Goal: Information Seeking & Learning: Learn about a topic

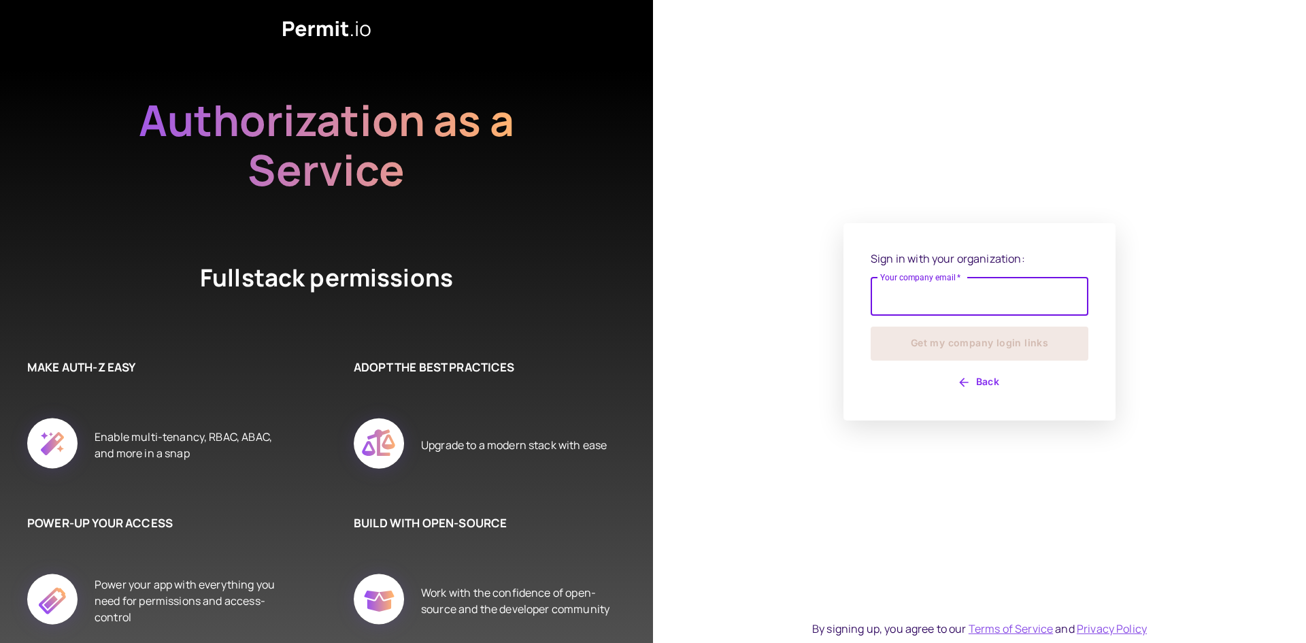
click at [986, 283] on input "Your company email   *" at bounding box center [979, 296] width 218 height 38
type input "**********"
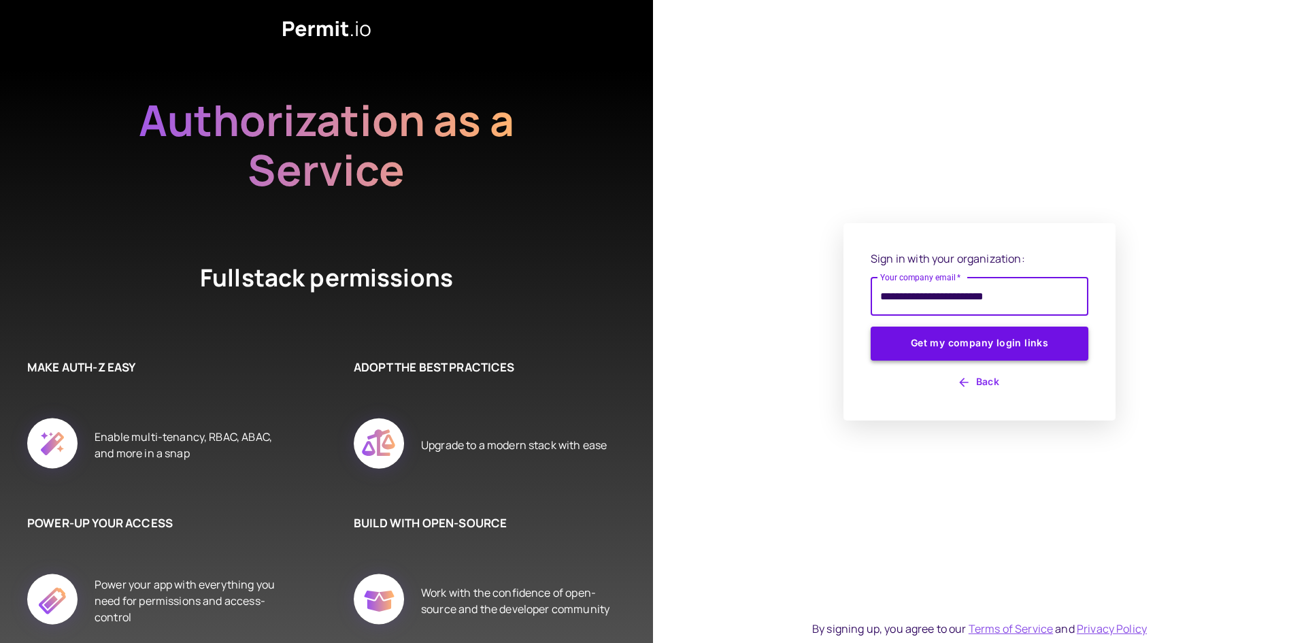
click at [951, 330] on button "Get my company login links" at bounding box center [979, 343] width 218 height 34
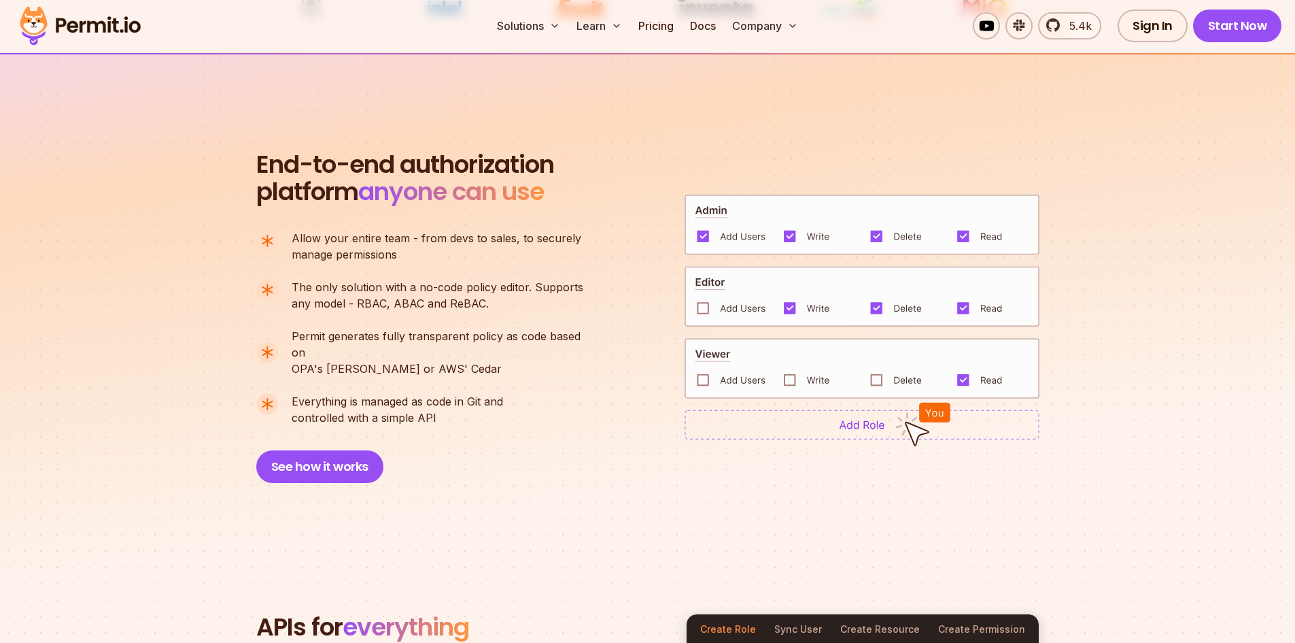
scroll to position [952, 0]
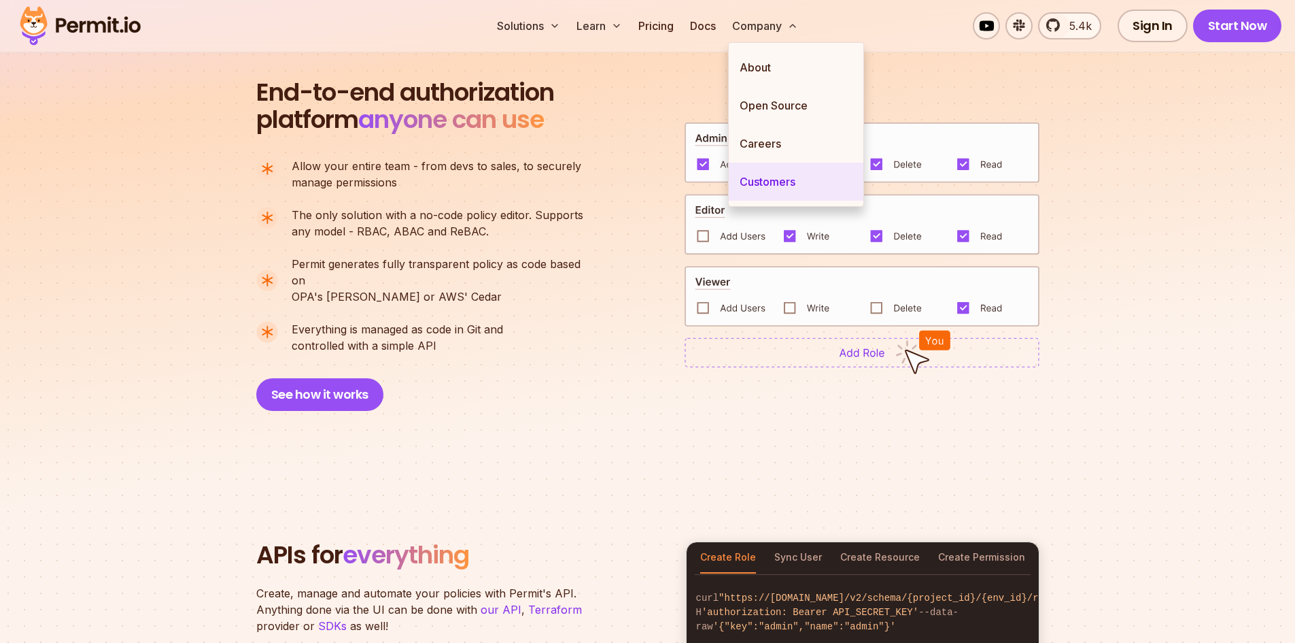
click at [776, 176] on link "Customers" at bounding box center [796, 182] width 135 height 38
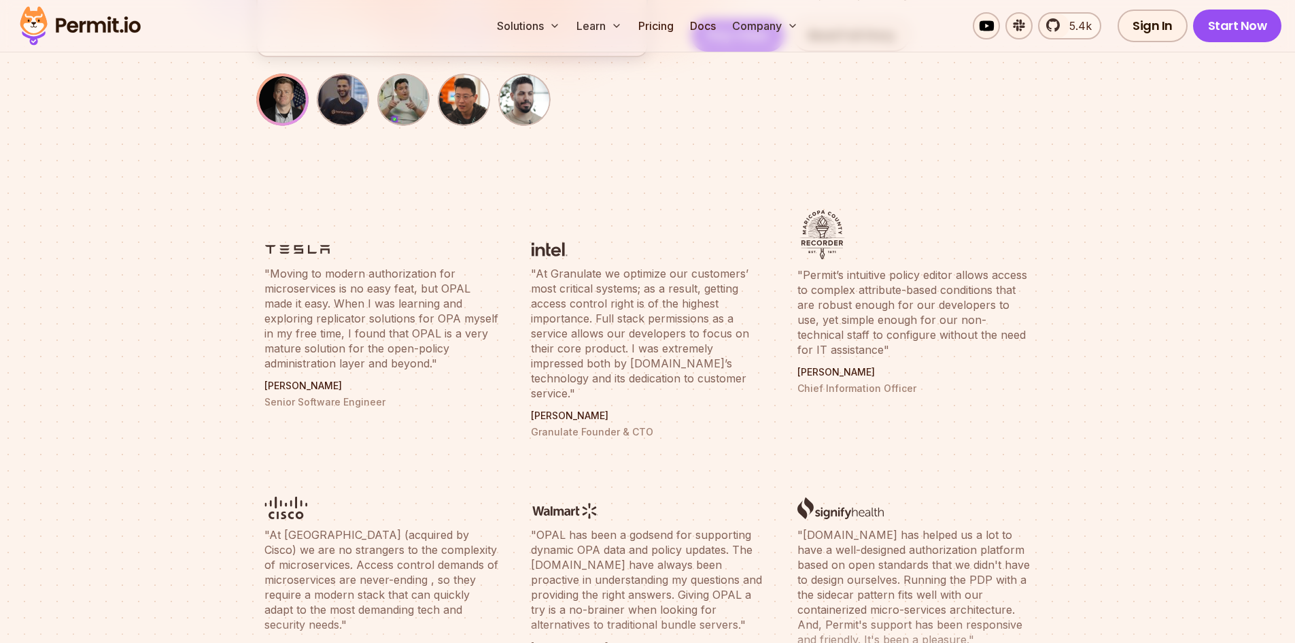
scroll to position [408, 0]
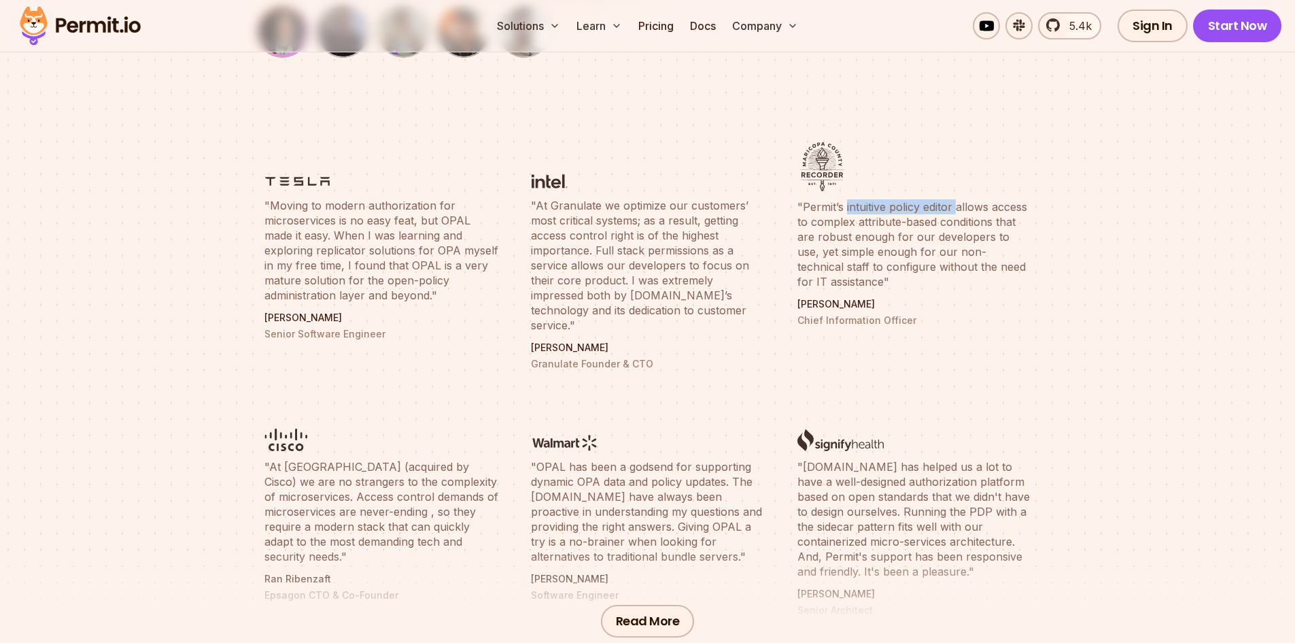
drag, startPoint x: 847, startPoint y: 205, endPoint x: 958, endPoint y: 197, distance: 111.1
click at [958, 197] on li ""Permit’s intuitive policy editor allows access to complex attribute-based cond…" at bounding box center [914, 256] width 250 height 245
click at [649, 214] on blockquote ""At Granulate we optimize our customers’ most critical systems; as a result, ge…" at bounding box center [648, 265] width 234 height 135
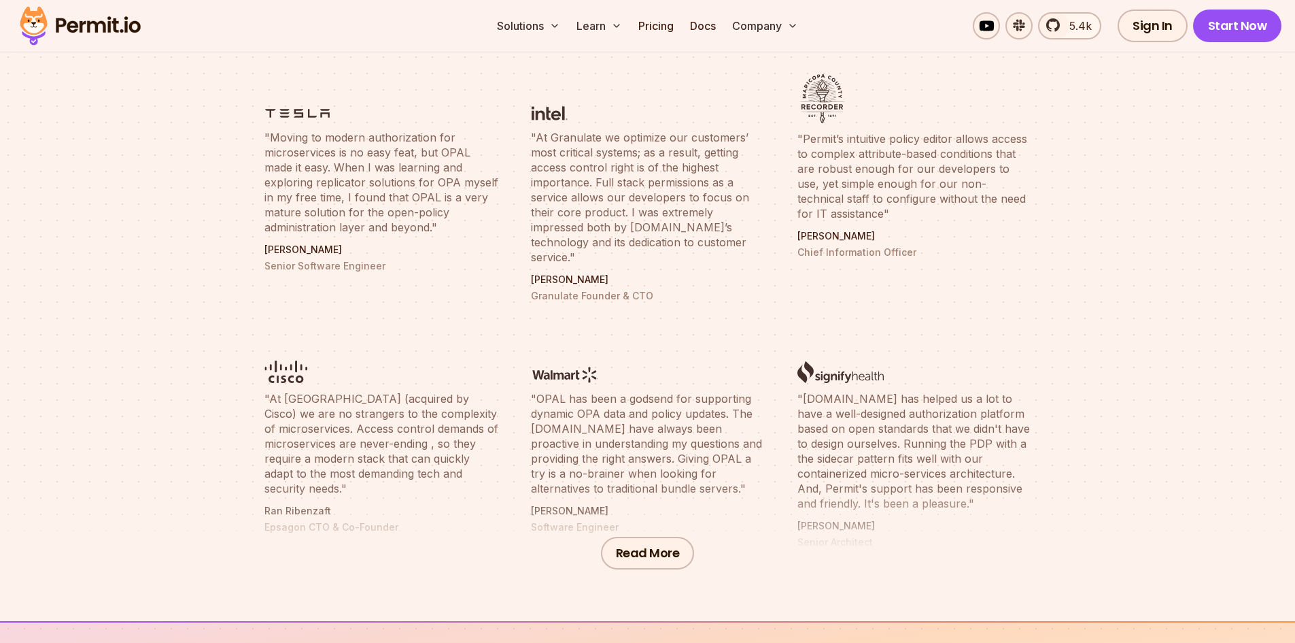
click at [648, 573] on div "Read More" at bounding box center [647, 553] width 1295 height 136
click at [647, 565] on button "Read More" at bounding box center [648, 552] width 94 height 33
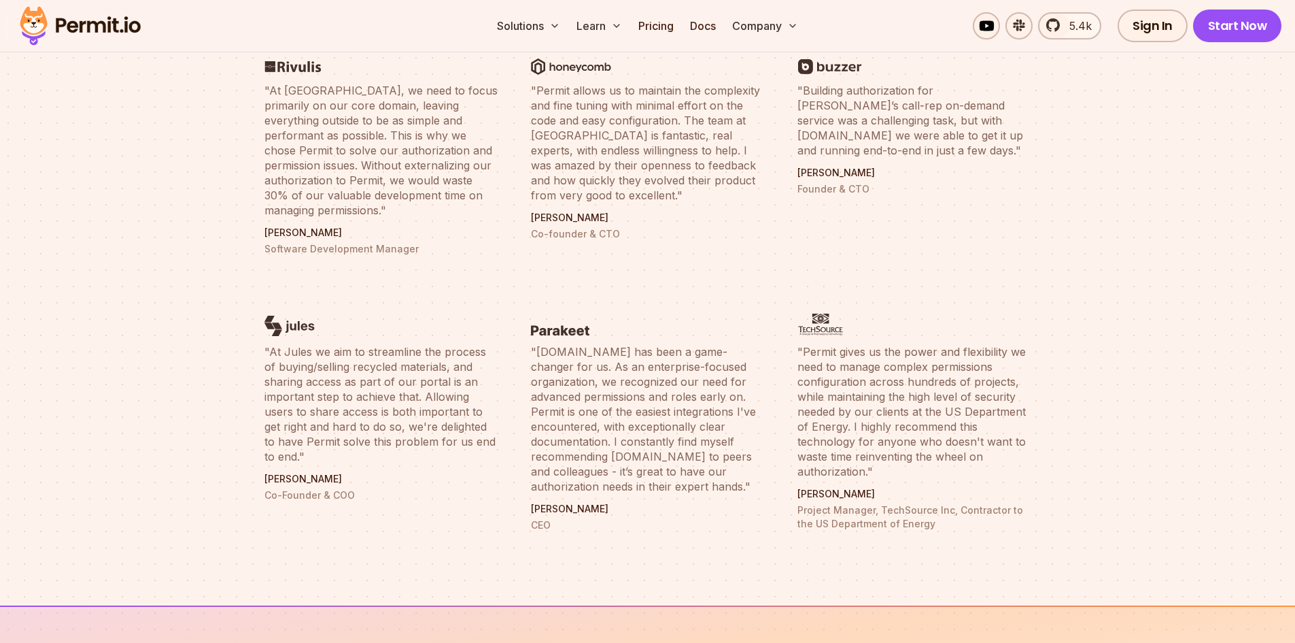
scroll to position [1020, 0]
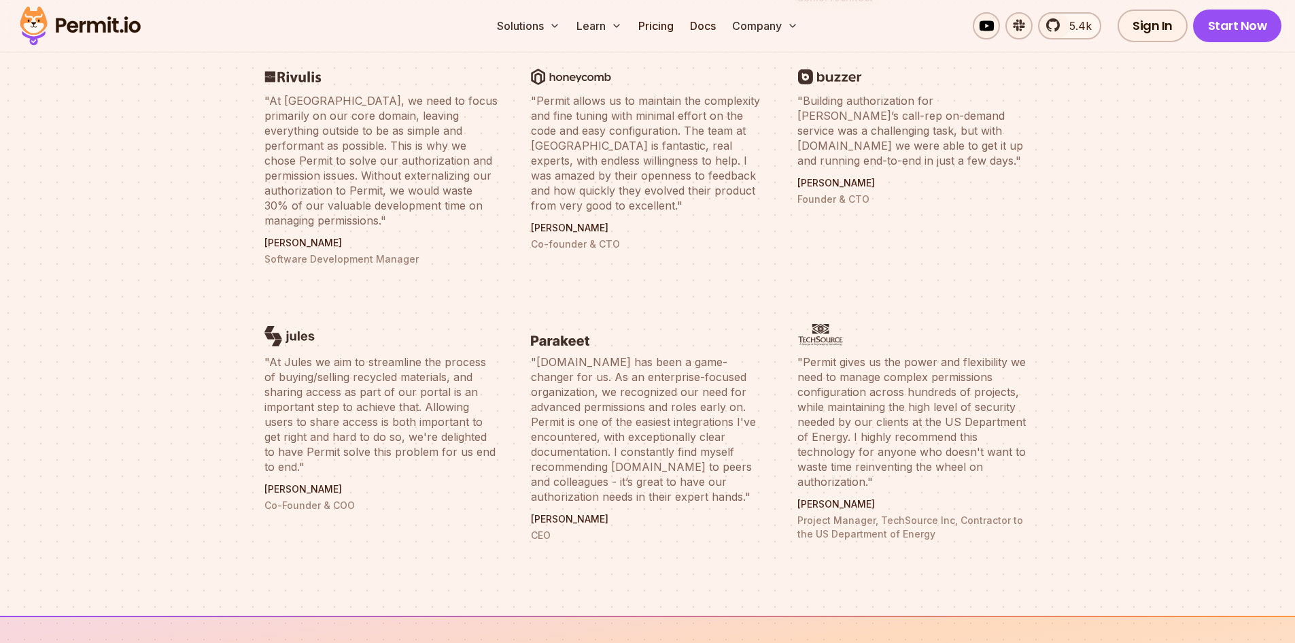
click at [593, 404] on blockquote ""[DOMAIN_NAME] has been a game-changer for us. As an enterprise-focused organiz…" at bounding box center [648, 429] width 234 height 150
